Goal: Task Accomplishment & Management: Use online tool/utility

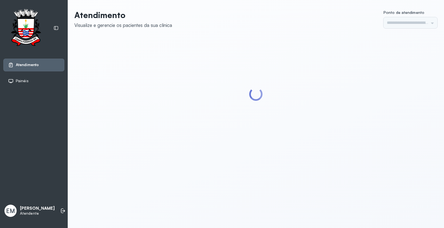
type input "*********"
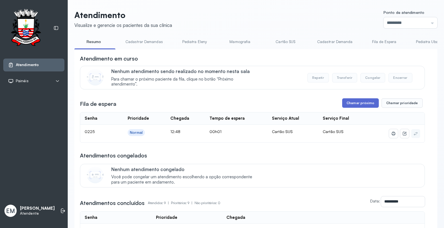
click at [350, 108] on button "Chamar próximo" at bounding box center [360, 102] width 37 height 9
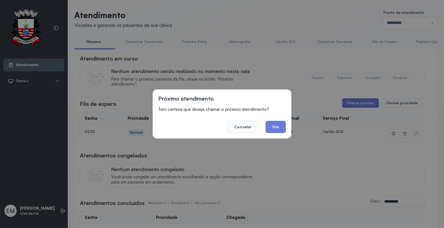
click at [269, 122] on button "Sim" at bounding box center [275, 127] width 20 height 12
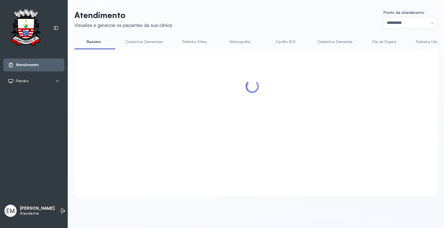
click at [232, 19] on header "Atendimento Visualize e gerencie os pacientes da sua clínica Ponto de atendimen…" at bounding box center [255, 19] width 363 height 18
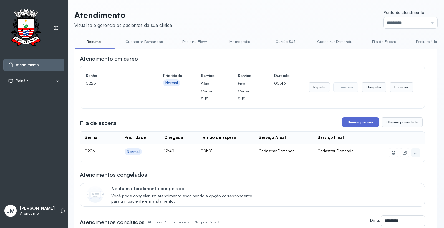
click at [367, 123] on button "Chamar próximo" at bounding box center [360, 121] width 37 height 9
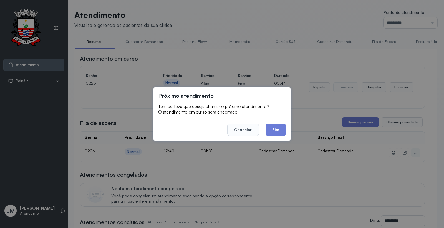
drag, startPoint x: 280, startPoint y: 131, endPoint x: 281, endPoint y: 124, distance: 7.5
click at [280, 129] on button "Sim" at bounding box center [275, 129] width 20 height 12
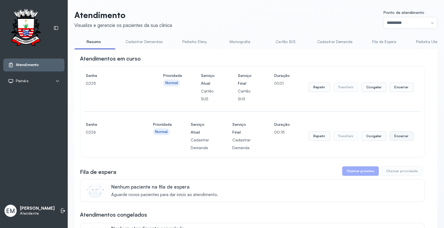
click at [400, 137] on button "Encerrar" at bounding box center [401, 135] width 24 height 9
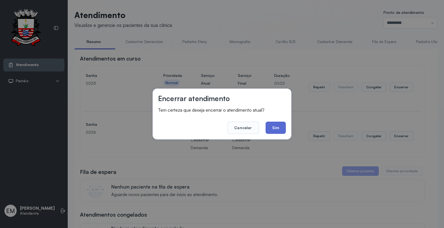
click at [281, 129] on button "Sim" at bounding box center [275, 127] width 20 height 12
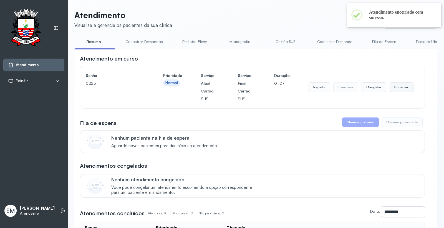
click at [398, 88] on button "Encerrar" at bounding box center [401, 86] width 24 height 9
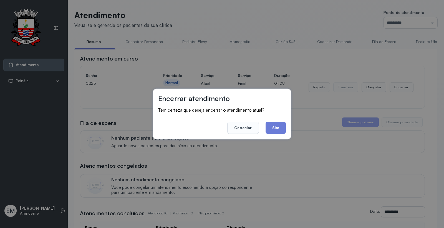
click at [274, 126] on button "Sim" at bounding box center [275, 127] width 20 height 12
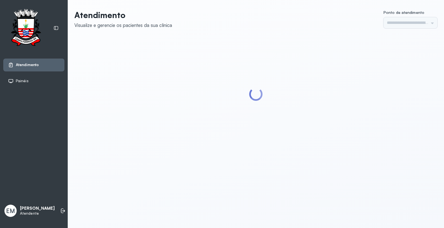
type input "*********"
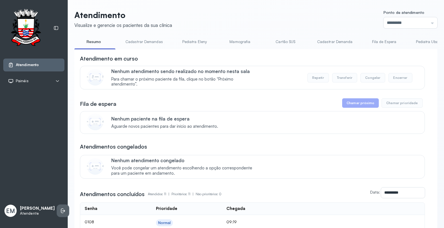
click at [57, 207] on li at bounding box center [63, 210] width 12 height 12
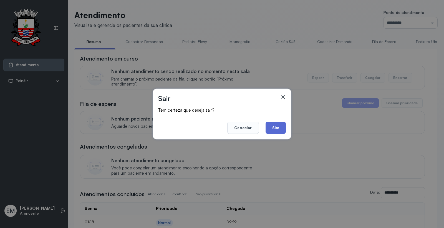
click at [280, 128] on button "Sim" at bounding box center [275, 127] width 20 height 12
